Goal: Task Accomplishment & Management: Use online tool/utility

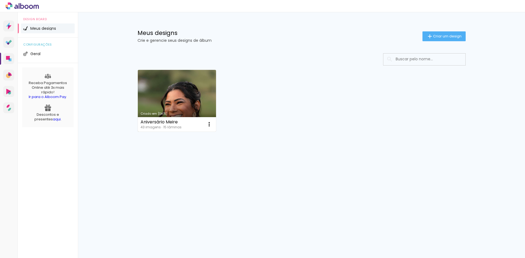
click at [157, 95] on link "Criado em [DATE]" at bounding box center [177, 101] width 78 height 62
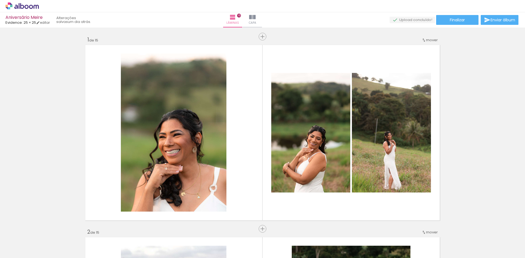
scroll to position [8, 0]
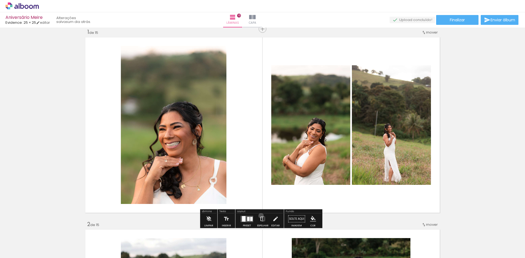
click at [260, 216] on iron-icon at bounding box center [263, 219] width 6 height 11
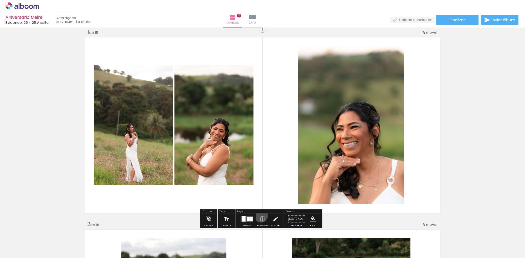
click at [260, 216] on iron-icon at bounding box center [263, 219] width 6 height 11
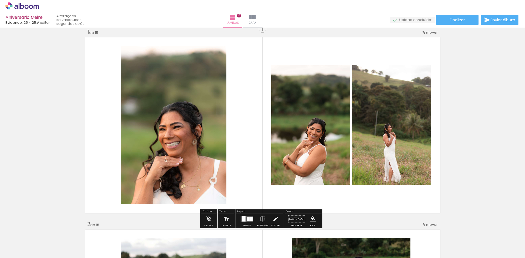
click at [260, 217] on iron-icon at bounding box center [263, 219] width 6 height 11
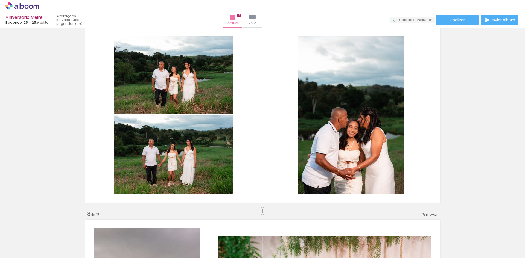
scroll to position [1187, 0]
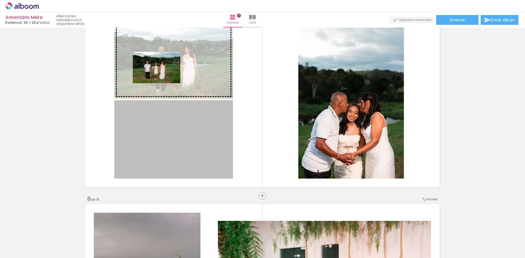
drag, startPoint x: 159, startPoint y: 130, endPoint x: 154, endPoint y: 67, distance: 62.5
click at [0, 0] on slot at bounding box center [0, 0] width 0 height 0
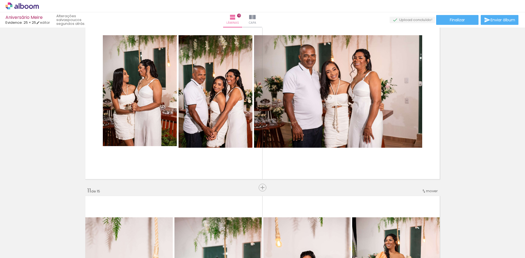
scroll to position [1745, 0]
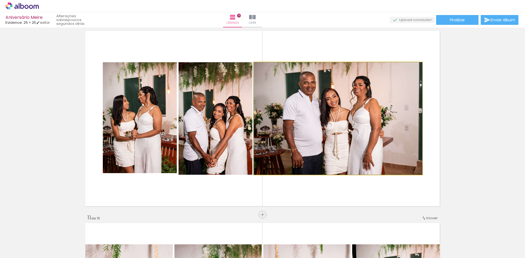
click at [364, 144] on quentale-photo at bounding box center [338, 118] width 168 height 113
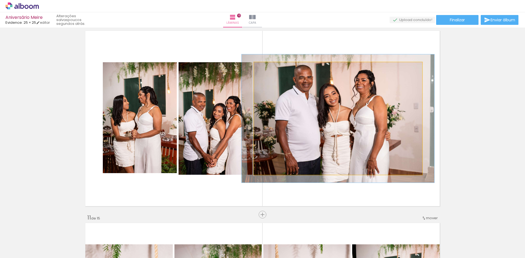
drag, startPoint x: 264, startPoint y: 69, endPoint x: 267, endPoint y: 69, distance: 2.7
click at [267, 69] on div at bounding box center [269, 68] width 5 height 5
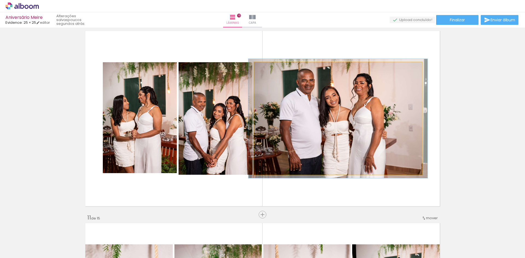
type paper-slider "106"
click at [266, 69] on div at bounding box center [268, 68] width 5 height 5
click at [315, 94] on quentale-photo at bounding box center [338, 118] width 168 height 113
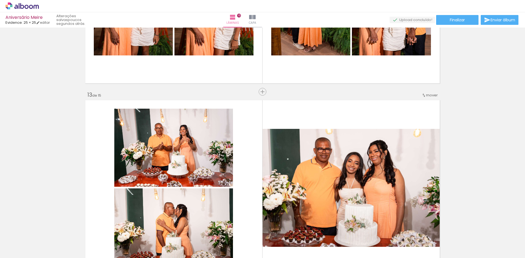
scroll to position [2322, 0]
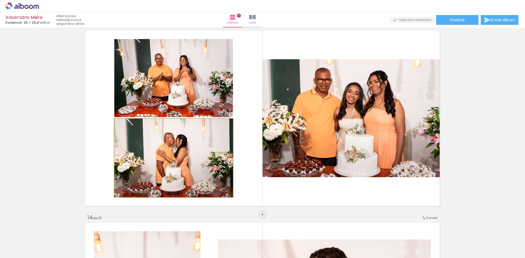
click at [207, 158] on quentale-photo at bounding box center [173, 158] width 119 height 78
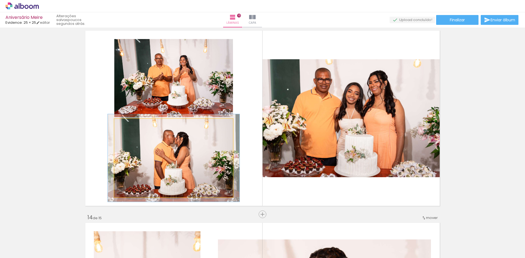
type paper-slider "111"
click at [129, 125] on div at bounding box center [129, 124] width 5 height 5
click at [191, 154] on quentale-photo at bounding box center [173, 158] width 119 height 78
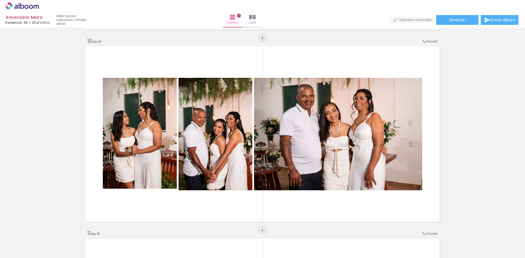
scroll to position [1745, 0]
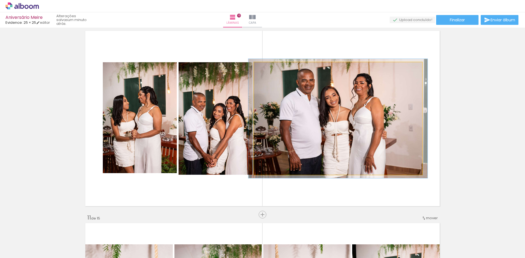
click at [345, 142] on quentale-photo at bounding box center [338, 118] width 168 height 113
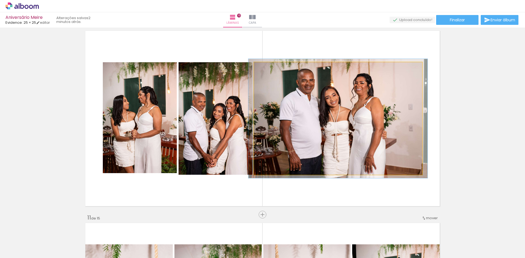
click at [312, 140] on quentale-photo at bounding box center [338, 118] width 168 height 113
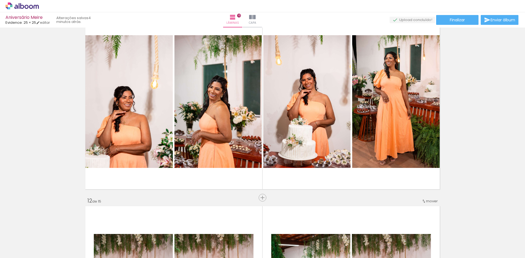
scroll to position [1950, 0]
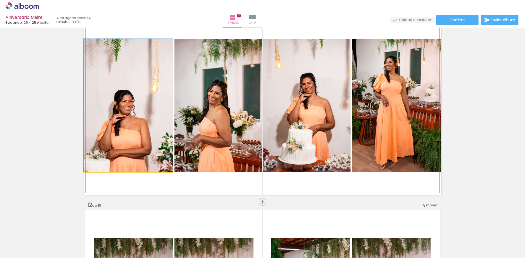
drag, startPoint x: 114, startPoint y: 141, endPoint x: 111, endPoint y: 132, distance: 9.0
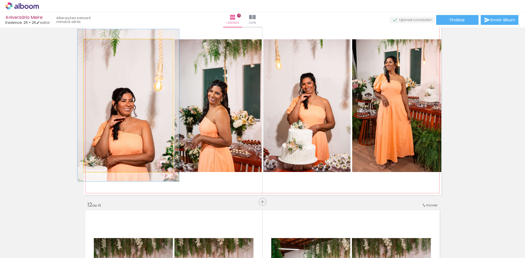
drag, startPoint x: 96, startPoint y: 46, endPoint x: 99, endPoint y: 47, distance: 2.8
type paper-slider "114"
click at [99, 47] on div at bounding box center [99, 45] width 9 height 9
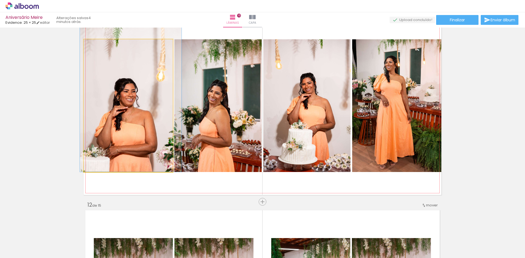
drag, startPoint x: 124, startPoint y: 77, endPoint x: 127, endPoint y: 60, distance: 17.5
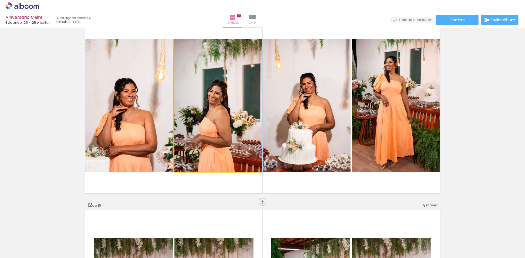
click at [200, 115] on quentale-photo at bounding box center [217, 105] width 87 height 133
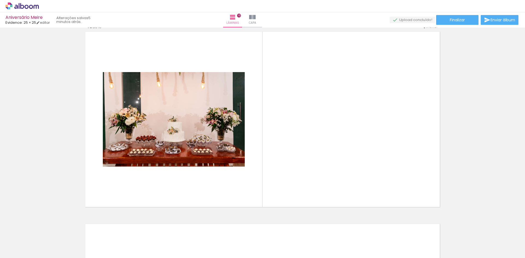
scroll to position [2729, 0]
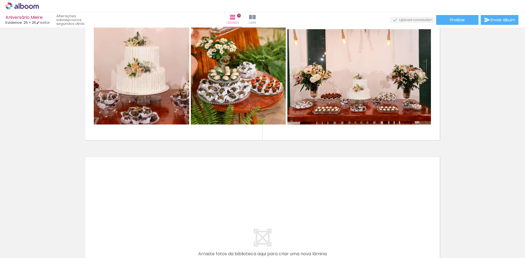
scroll to position [2668, 0]
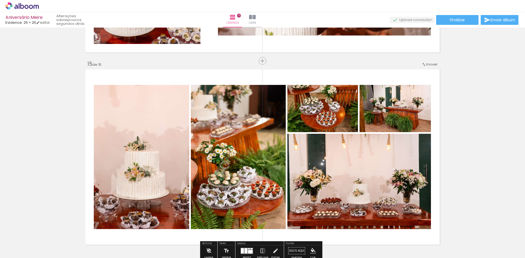
click at [422, 64] on iron-icon at bounding box center [423, 64] width 4 height 4
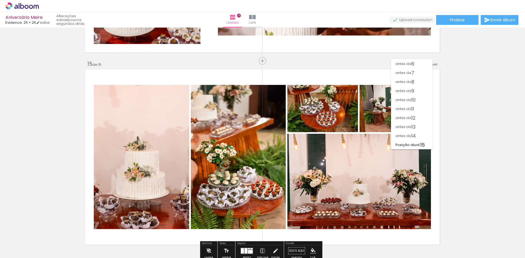
scroll to position [45, 0]
click at [417, 84] on paper-item "antes da 8" at bounding box center [412, 81] width 42 height 9
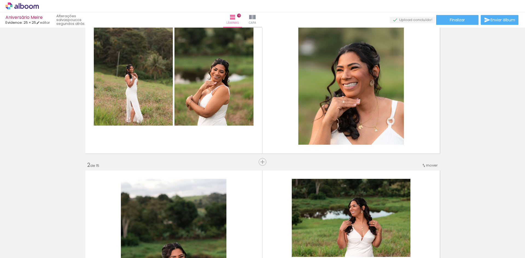
scroll to position [0, 0]
